Goal: Task Accomplishment & Management: Use online tool/utility

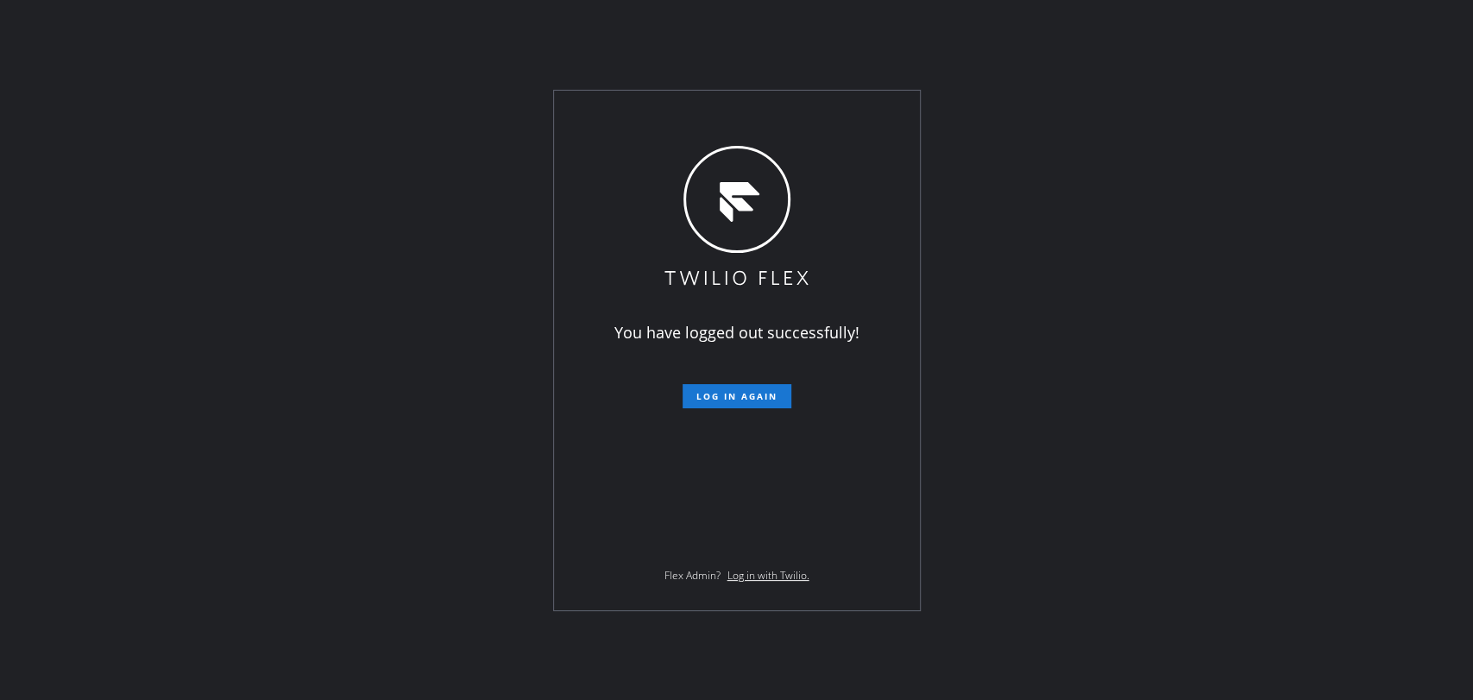
click at [760, 394] on span "Log in again" at bounding box center [736, 396] width 81 height 12
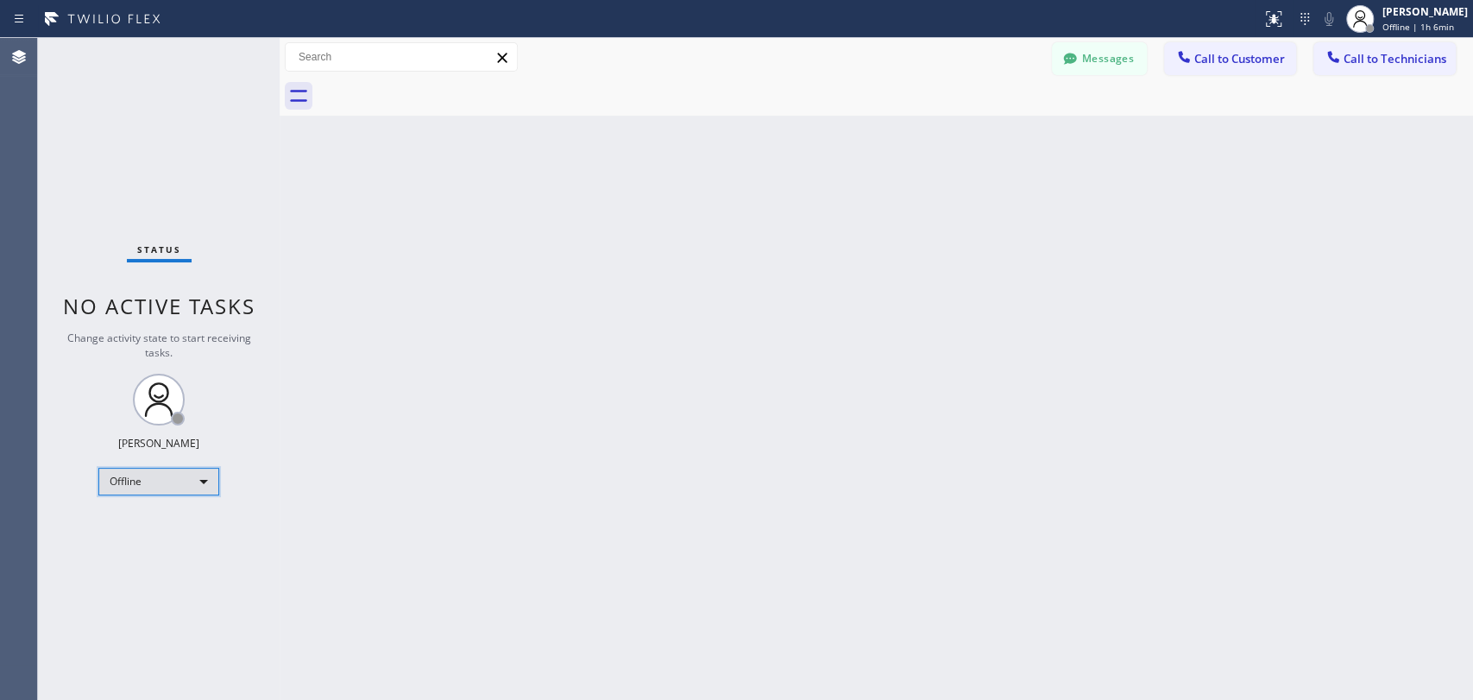
click at [168, 483] on div "Offline" at bounding box center [158, 482] width 121 height 28
click at [186, 525] on li "Available" at bounding box center [157, 524] width 117 height 21
click at [1398, 60] on span "Call to Technicians" at bounding box center [1394, 59] width 103 height 16
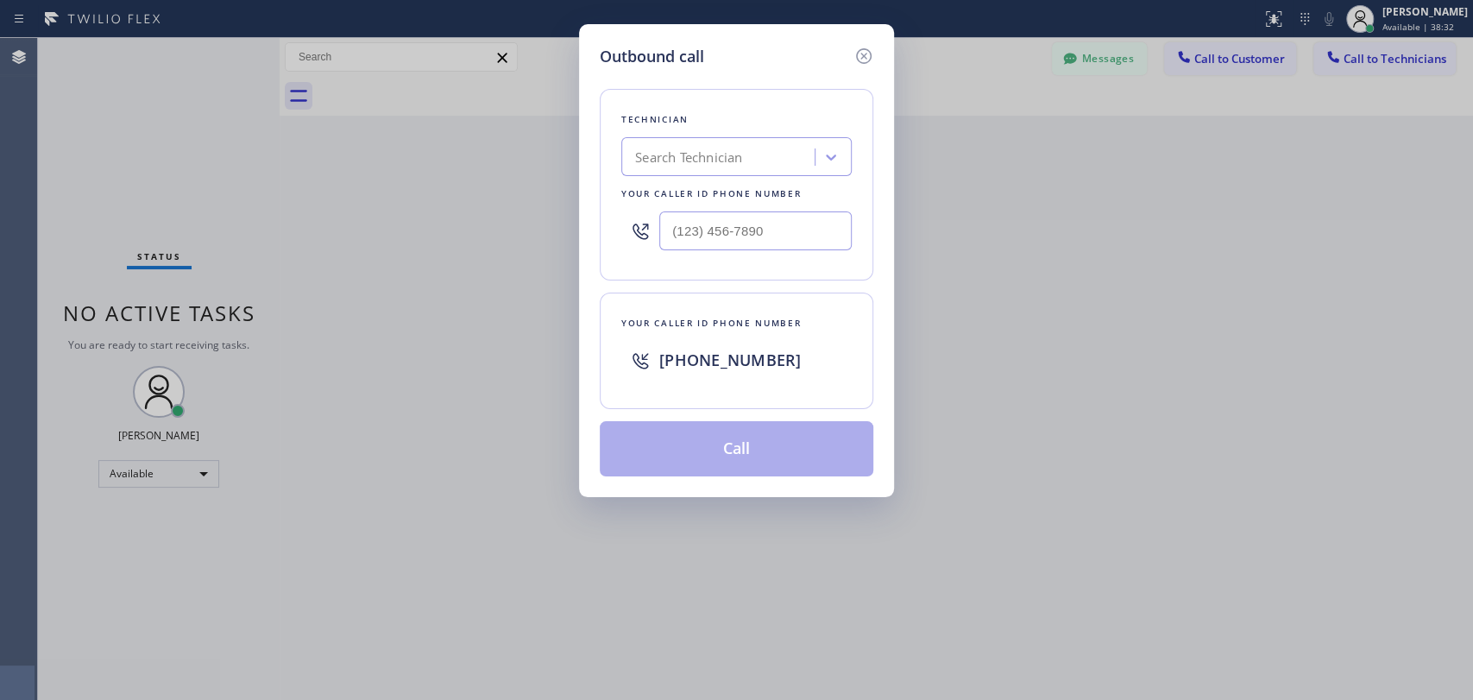
click at [700, 173] on div "Search Technician" at bounding box center [736, 156] width 230 height 39
type input "[PERSON_NAME]"
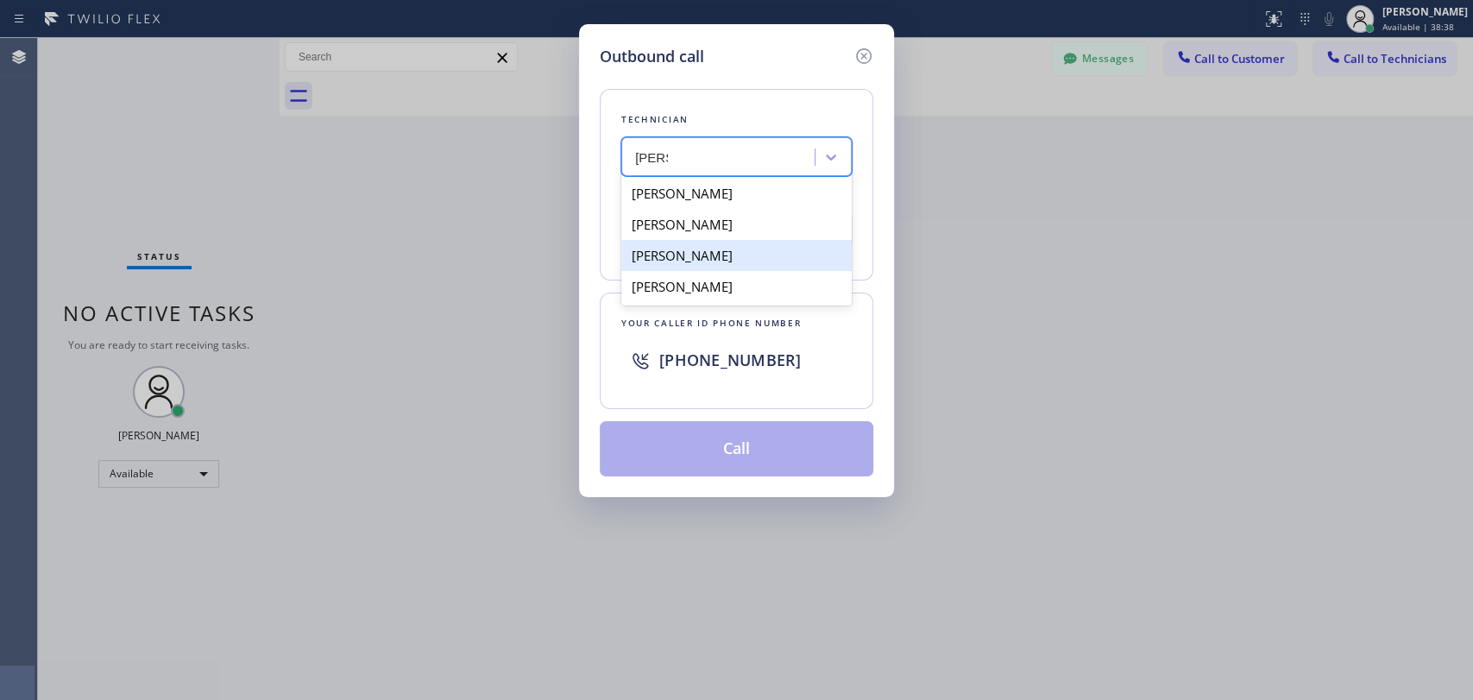
click at [733, 266] on div "[PERSON_NAME]" at bounding box center [736, 255] width 230 height 31
type input "[PHONE_NUMBER]"
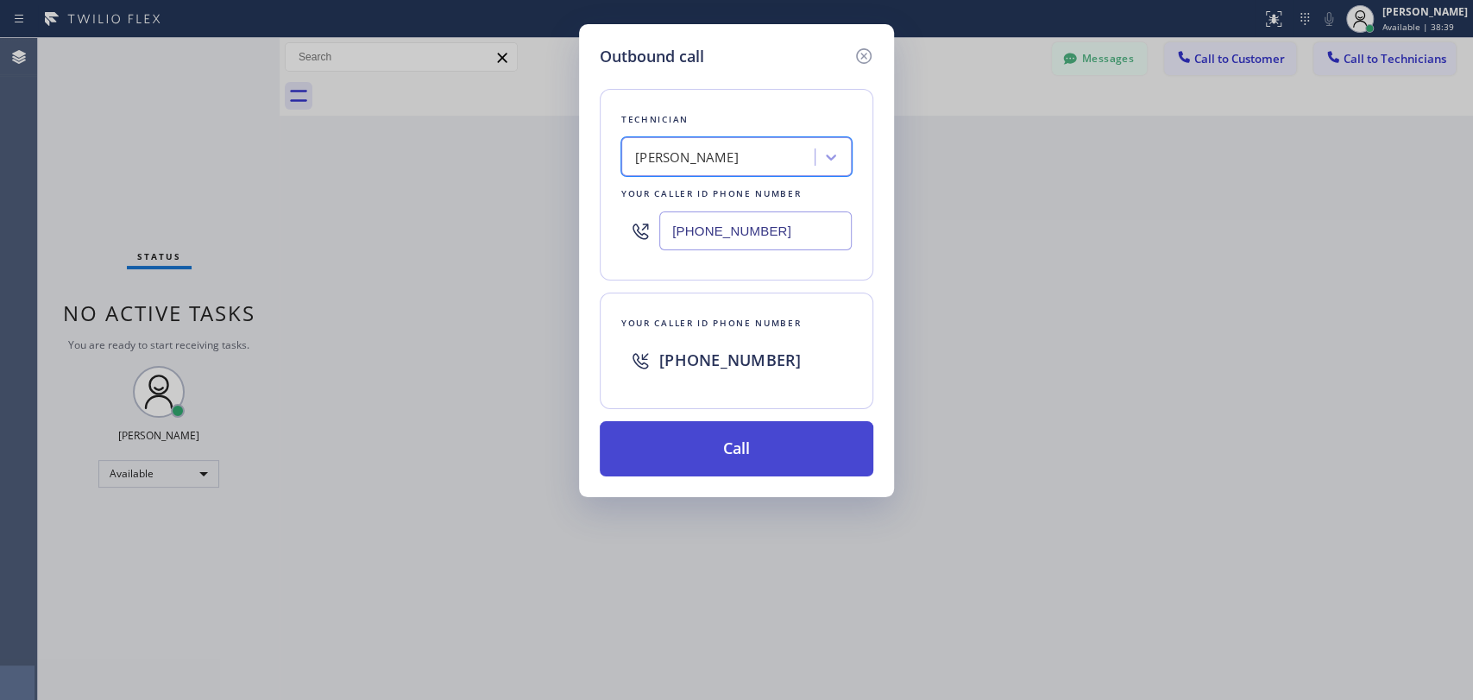
click at [720, 442] on button "Call" at bounding box center [736, 448] width 273 height 55
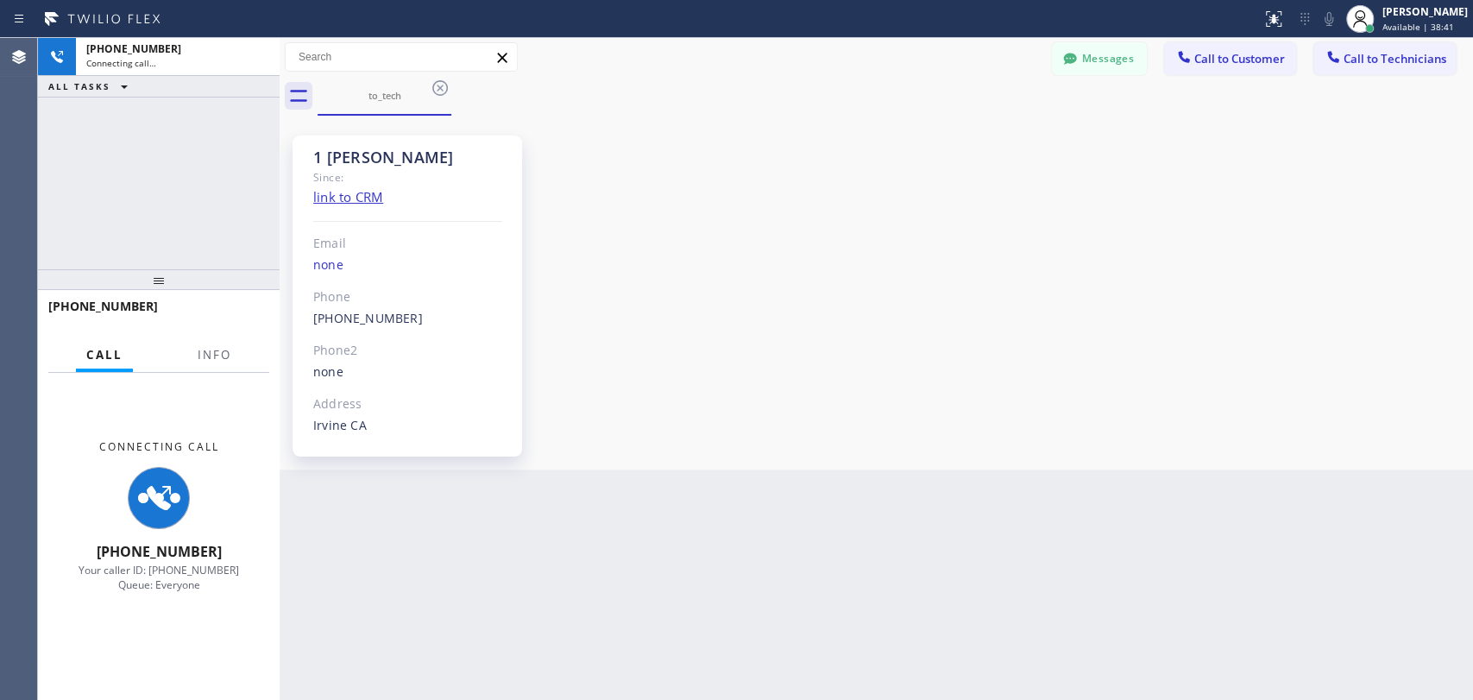
scroll to position [7870, 0]
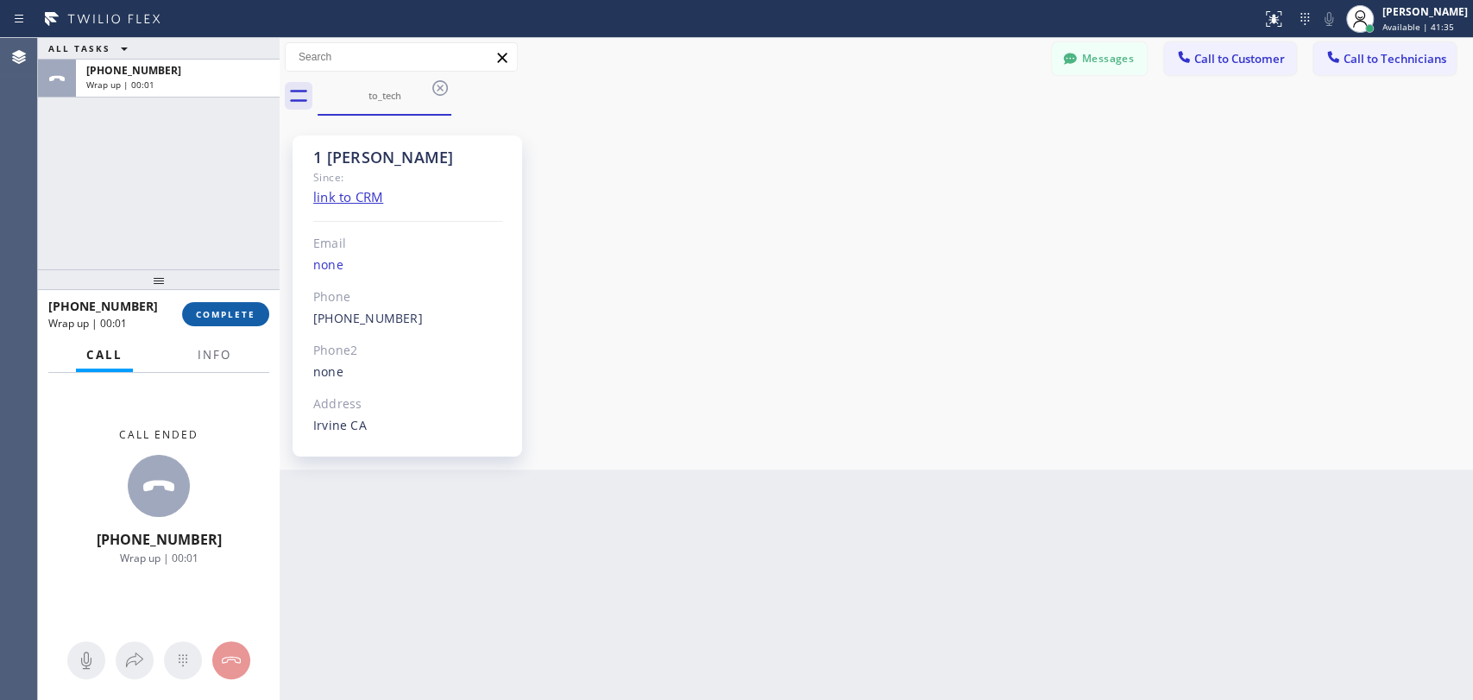
click at [255, 318] on span "COMPLETE" at bounding box center [226, 314] width 60 height 12
